Goal: Information Seeking & Learning: Understand process/instructions

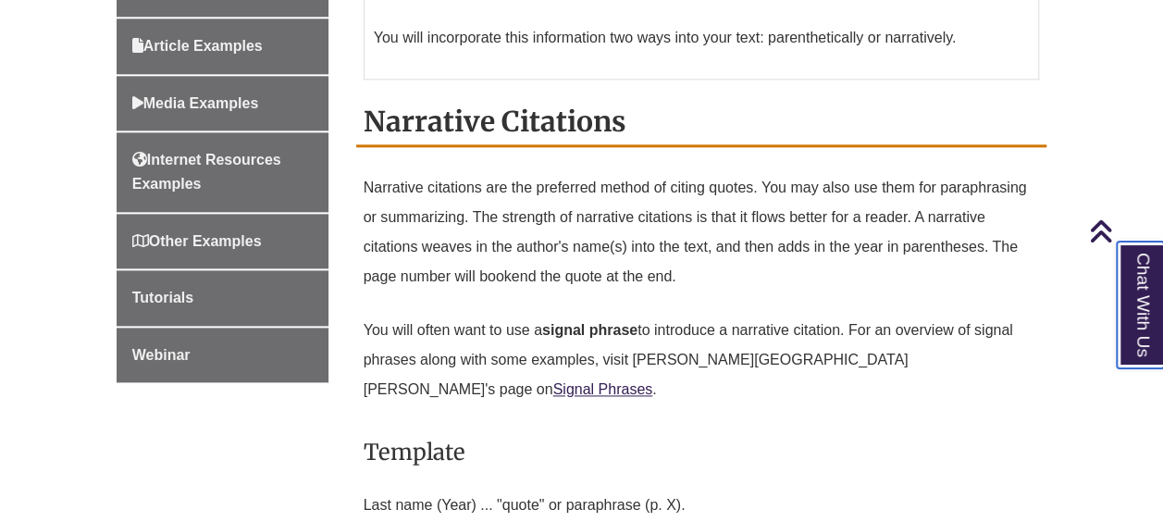
scroll to position [1033, 0]
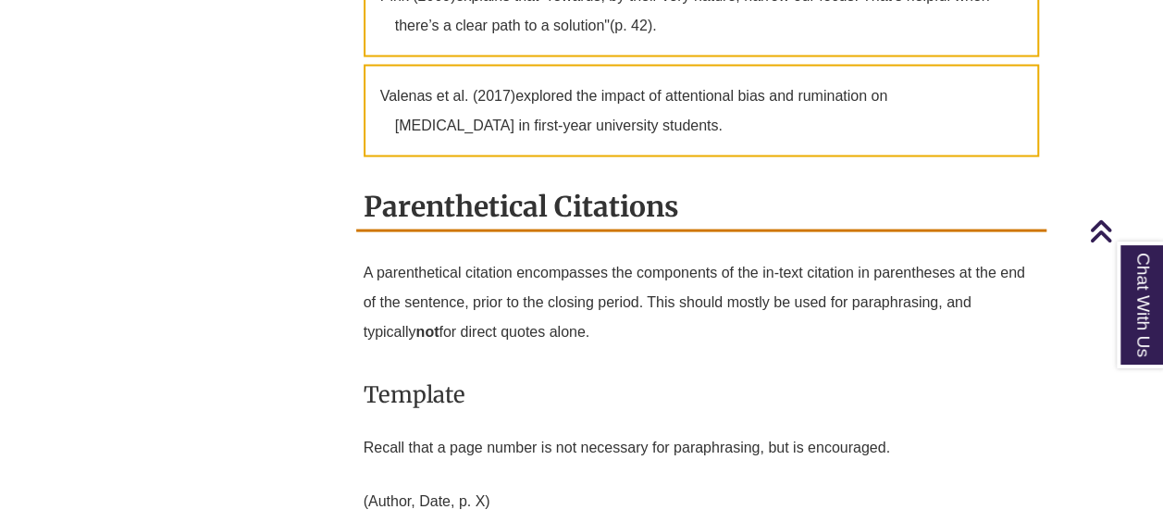
scroll to position [1828, 0]
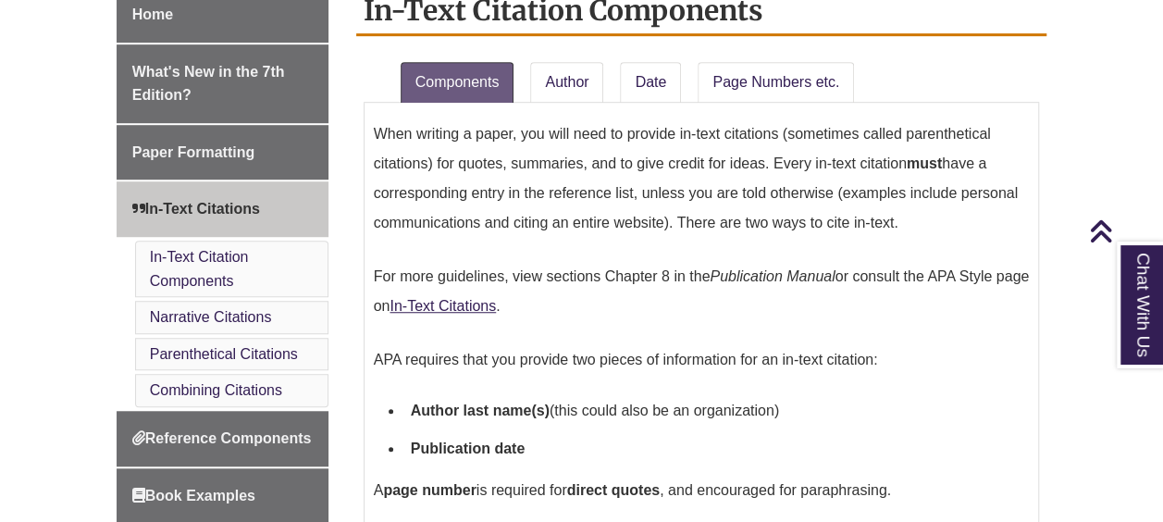
scroll to position [556, 0]
click at [214, 242] on li "In-Text Citation Components" at bounding box center [231, 268] width 193 height 56
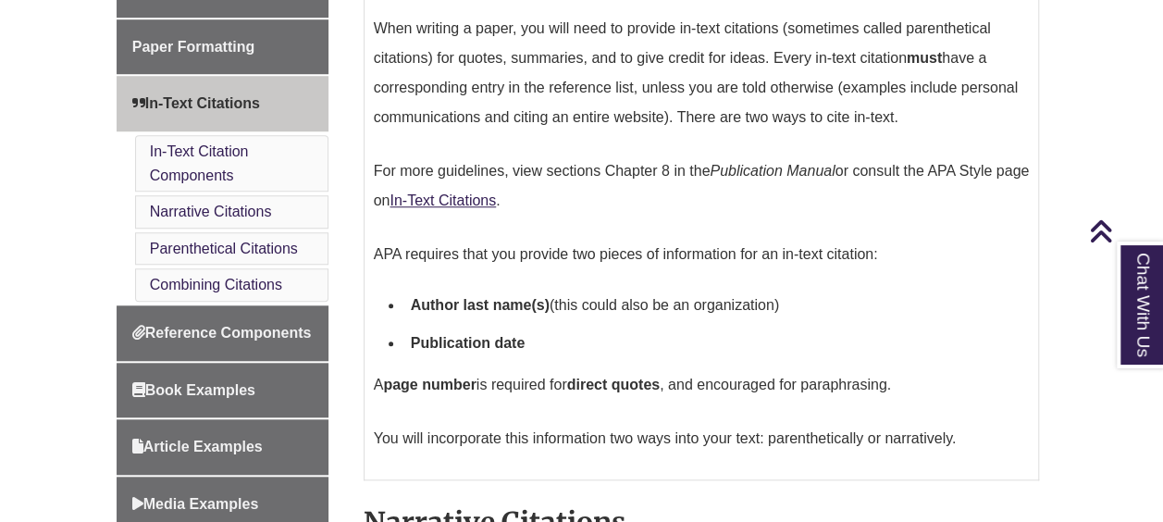
scroll to position [657, 0]
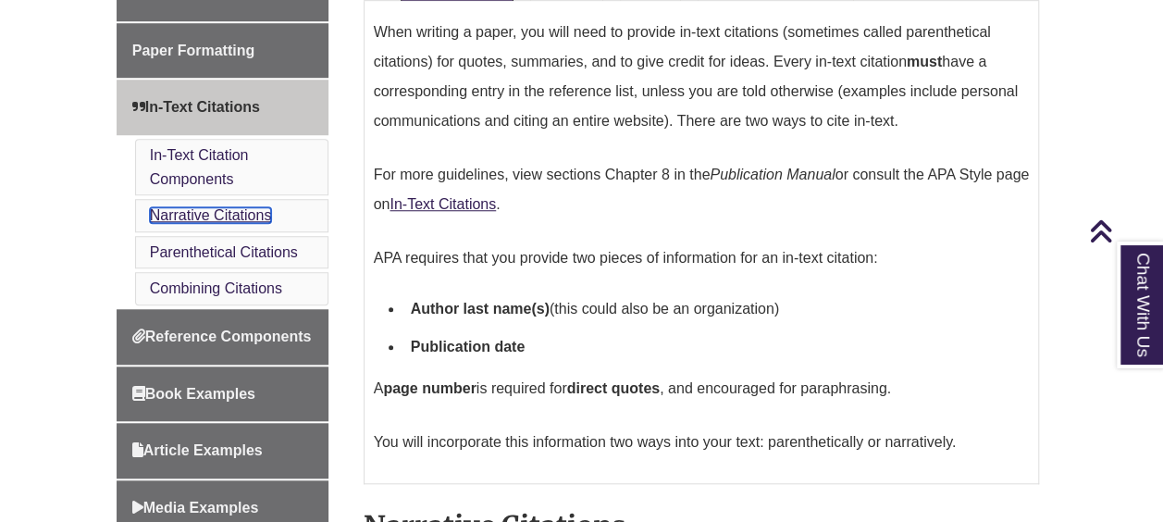
click at [232, 207] on link "Narrative Citations" at bounding box center [211, 215] width 122 height 16
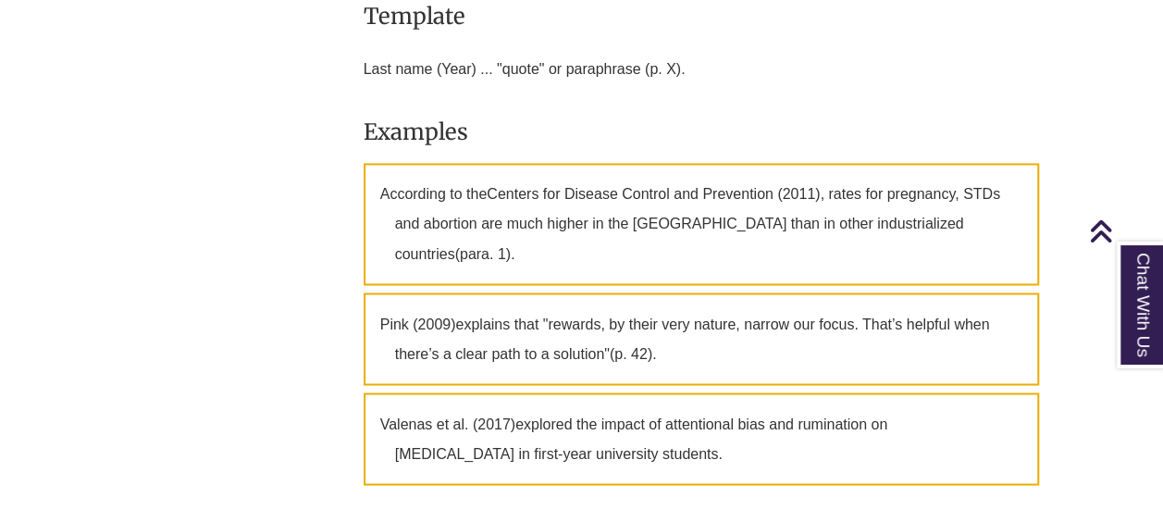
scroll to position [1539, 0]
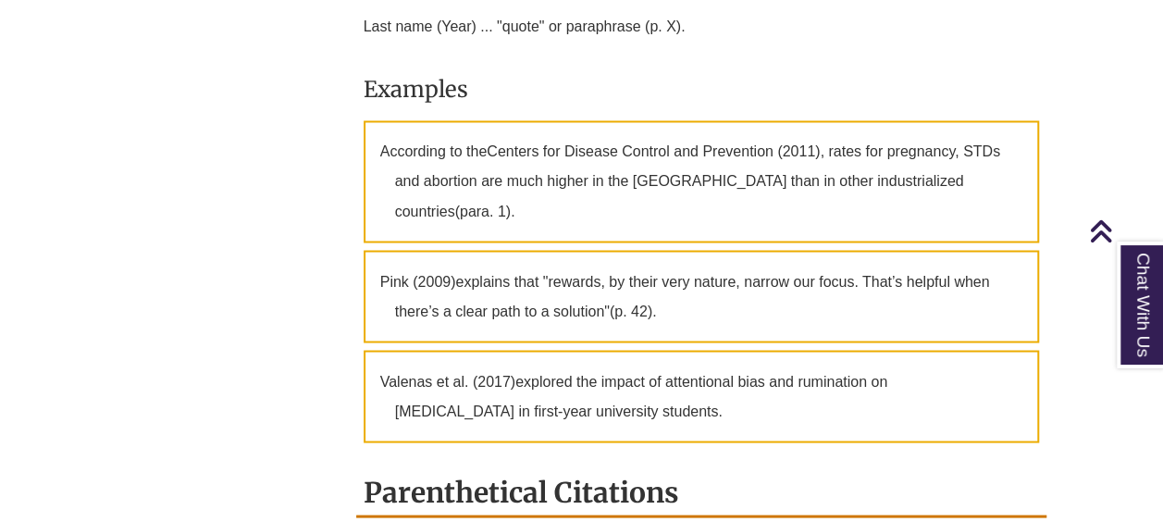
scroll to position [657, 0]
